Goal: Find specific page/section: Find specific page/section

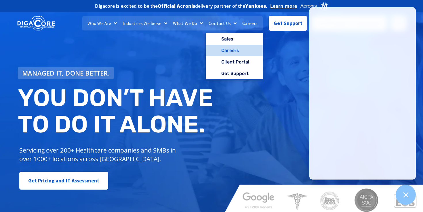
click at [233, 52] on link "Careers" at bounding box center [234, 51] width 57 height 12
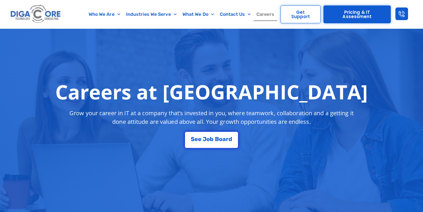
scroll to position [47, 0]
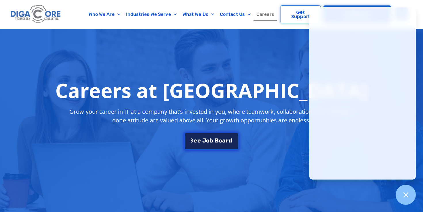
click at [226, 140] on span "r" at bounding box center [227, 141] width 3 height 6
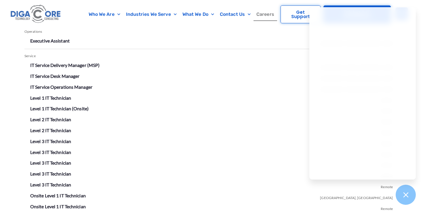
scroll to position [1007, 0]
click at [81, 62] on li "IT Service Delivery Manager (MSP) [GEOGRAPHIC_DATA], [GEOGRAPHIC_DATA]" at bounding box center [211, 65] width 363 height 9
click at [79, 64] on link "IT Service Delivery Manager (MSP)" at bounding box center [64, 64] width 69 height 5
